Goal: Task Accomplishment & Management: Complete application form

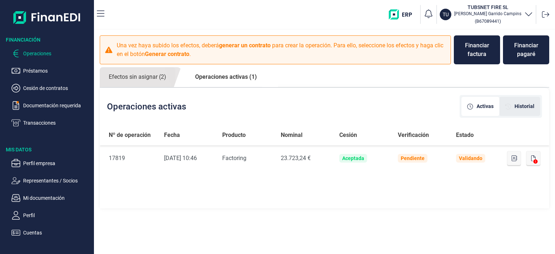
click at [509, 106] on icon "[object Object]" at bounding box center [508, 107] width 6 height 6
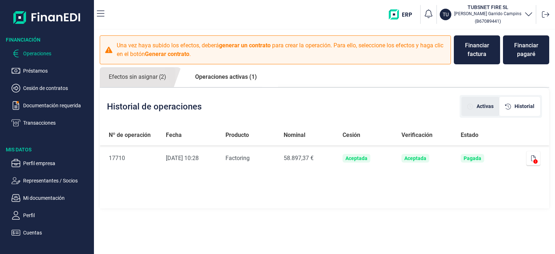
click at [476, 109] on div "Activas" at bounding box center [480, 107] width 26 height 8
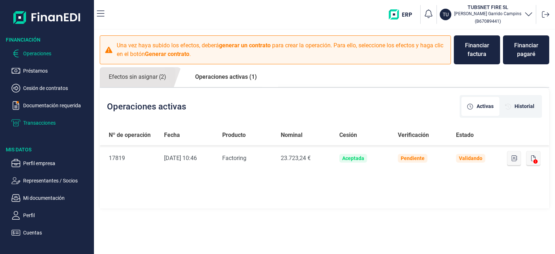
click at [39, 120] on p "Transacciones" at bounding box center [57, 122] width 68 height 9
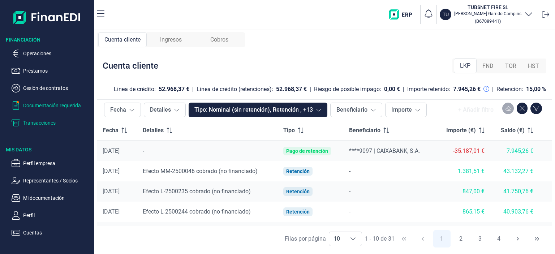
click at [32, 103] on p "Documentación requerida" at bounding box center [57, 105] width 68 height 9
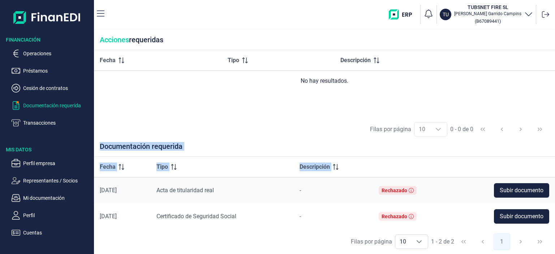
drag, startPoint x: 554, startPoint y: 138, endPoint x: 554, endPoint y: 174, distance: 36.1
click at [554, 174] on div "Acciones requeridas Fecha Tipo Descripción No hay resultados. Filas por página …" at bounding box center [324, 142] width 461 height 224
click at [514, 214] on span "Subir documento" at bounding box center [521, 216] width 44 height 9
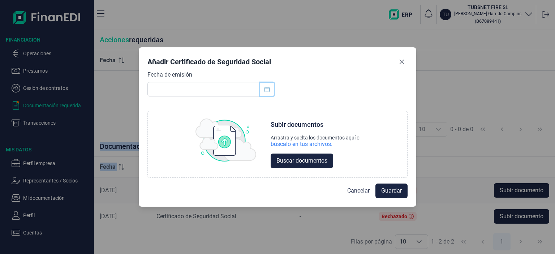
click at [268, 89] on icon "Choose Date" at bounding box center [266, 89] width 5 height 6
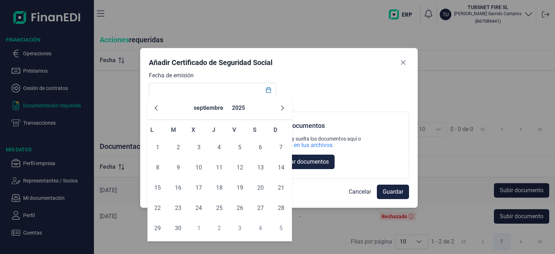
click at [319, 70] on div "Añadir Certificado de Seguridad Social" at bounding box center [279, 64] width 260 height 14
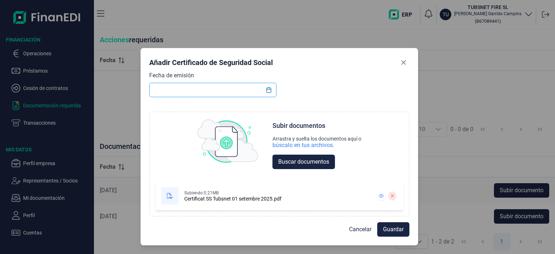
click at [230, 94] on input "text" at bounding box center [212, 90] width 127 height 14
click at [269, 85] on button "Choose Date" at bounding box center [269, 89] width 14 height 13
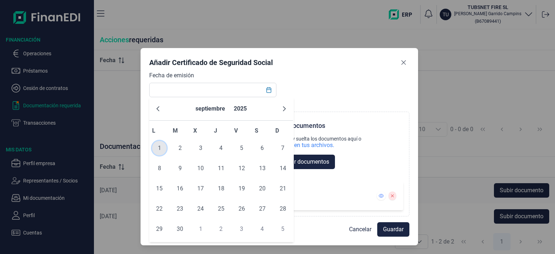
click at [155, 152] on span "1" at bounding box center [159, 148] width 14 height 14
type input "[DATE]"
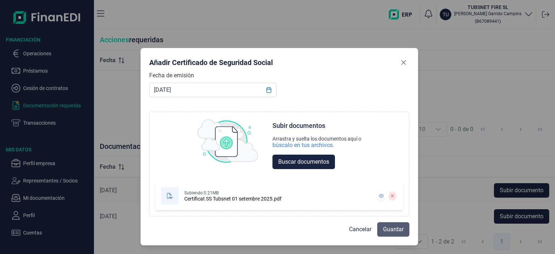
click at [390, 226] on span "Guardar" at bounding box center [393, 229] width 21 height 9
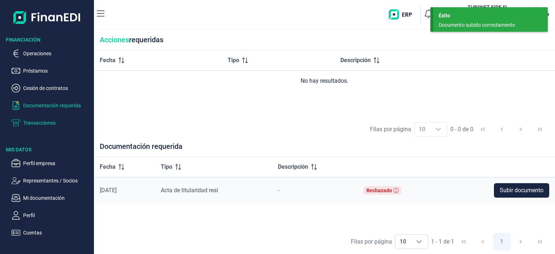
click at [34, 119] on p "Transacciones" at bounding box center [57, 122] width 68 height 9
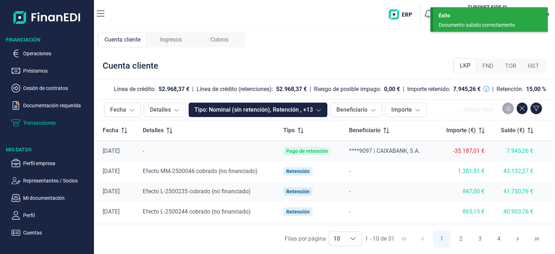
click at [31, 49] on ul "Operaciones Préstamos Cesión de contratos Documentación requerida Transacciones" at bounding box center [47, 85] width 94 height 84
click at [31, 51] on p "Operaciones" at bounding box center [57, 53] width 68 height 9
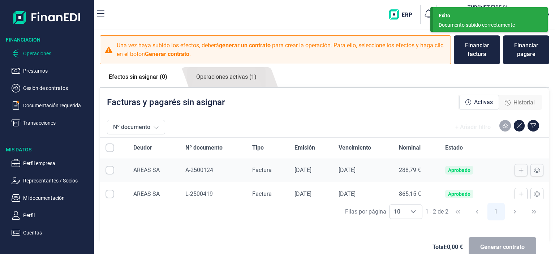
checkbox input "true"
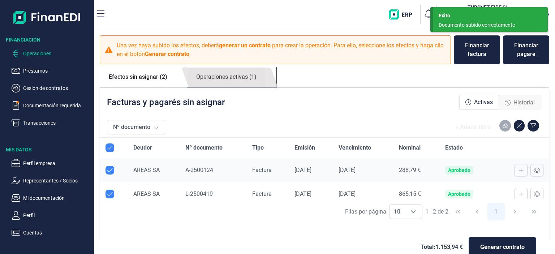
click at [248, 77] on link "Operaciones activas (1)" at bounding box center [226, 77] width 78 height 20
